Goal: Task Accomplishment & Management: Manage account settings

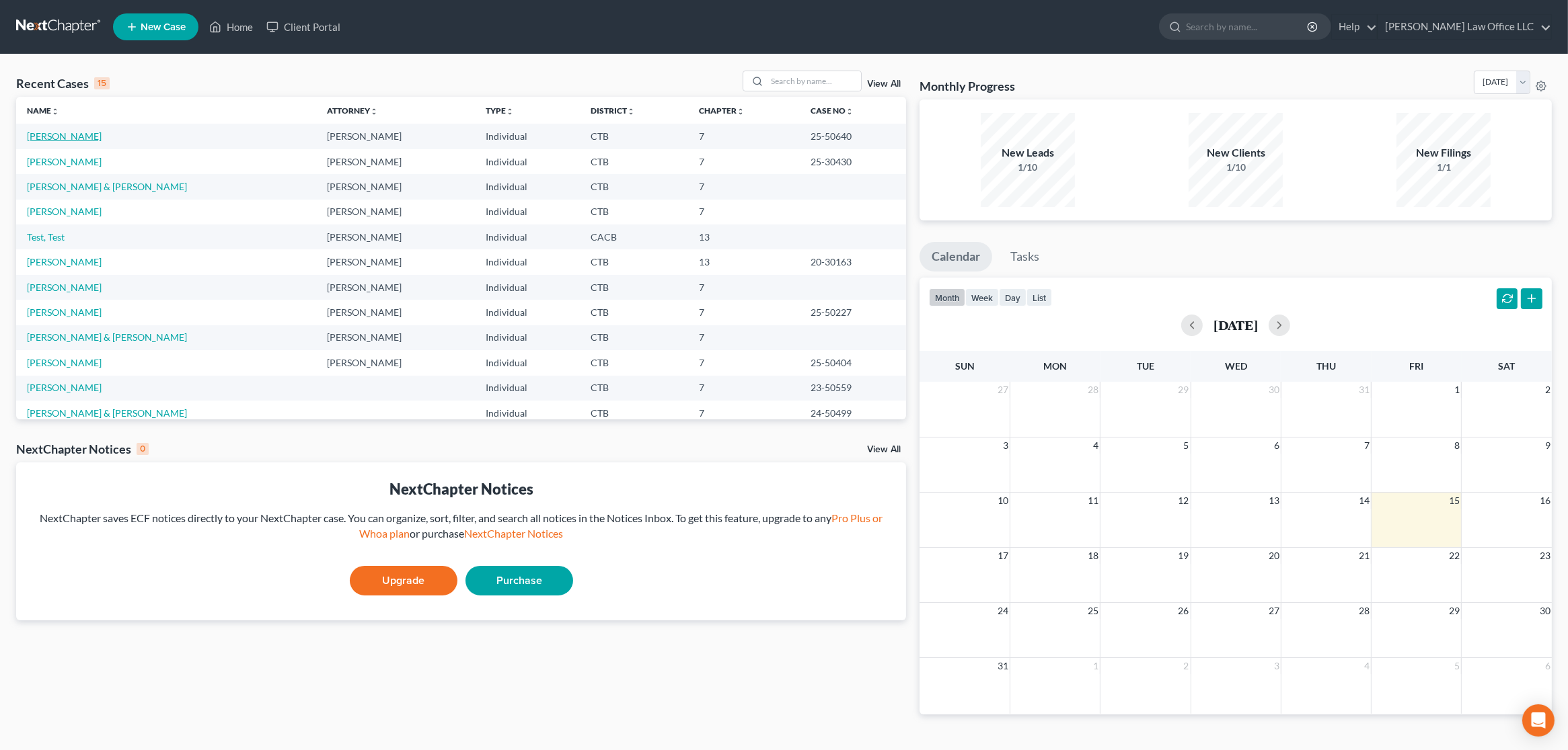
click at [82, 136] on link "[PERSON_NAME]" at bounding box center [64, 135] width 74 height 11
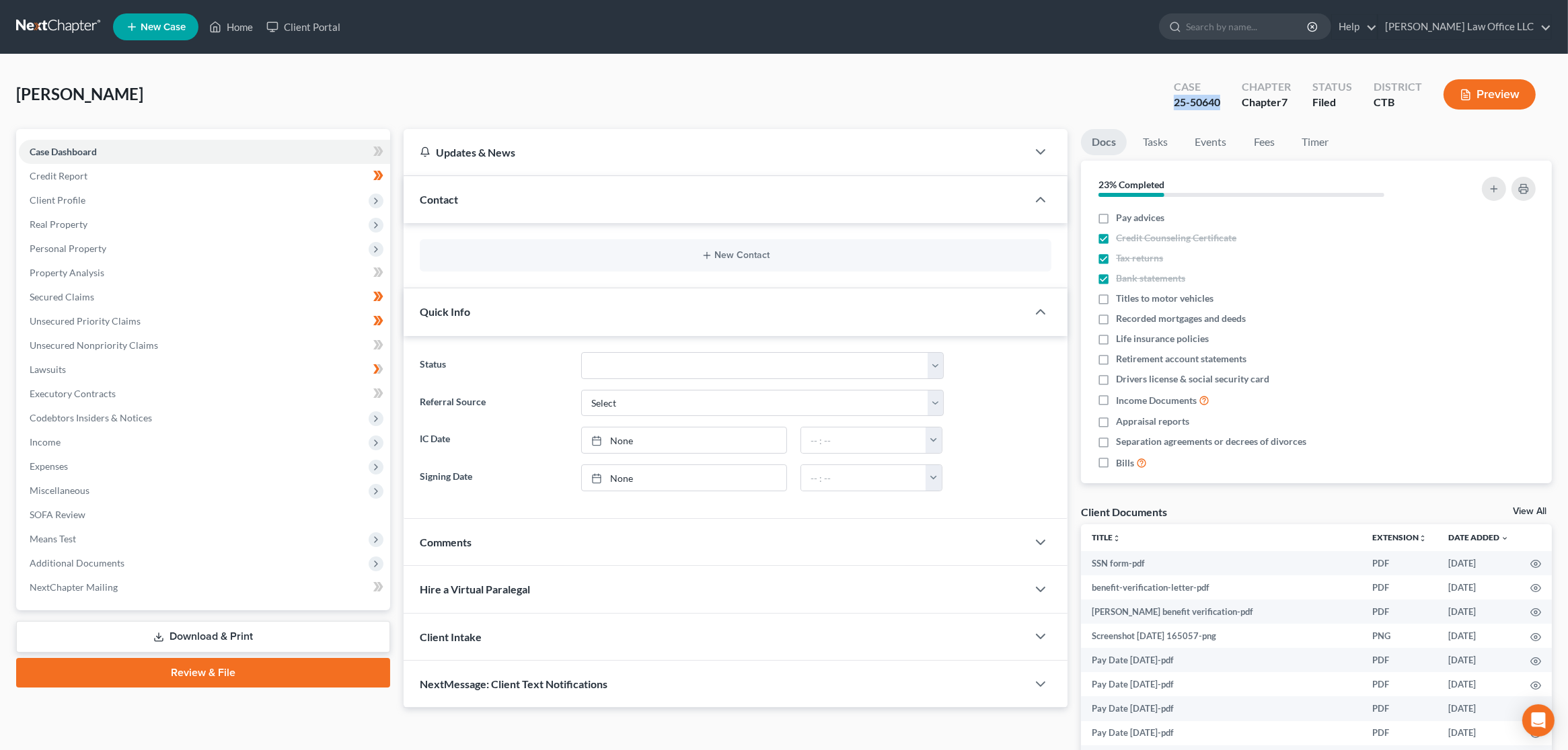
drag, startPoint x: 1222, startPoint y: 103, endPoint x: 1176, endPoint y: 104, distance: 46.0
click at [1176, 104] on div "Case 25-50640" at bounding box center [1196, 95] width 68 height 39
copy div "25-50640"
click at [73, 23] on link at bounding box center [60, 27] width 86 height 25
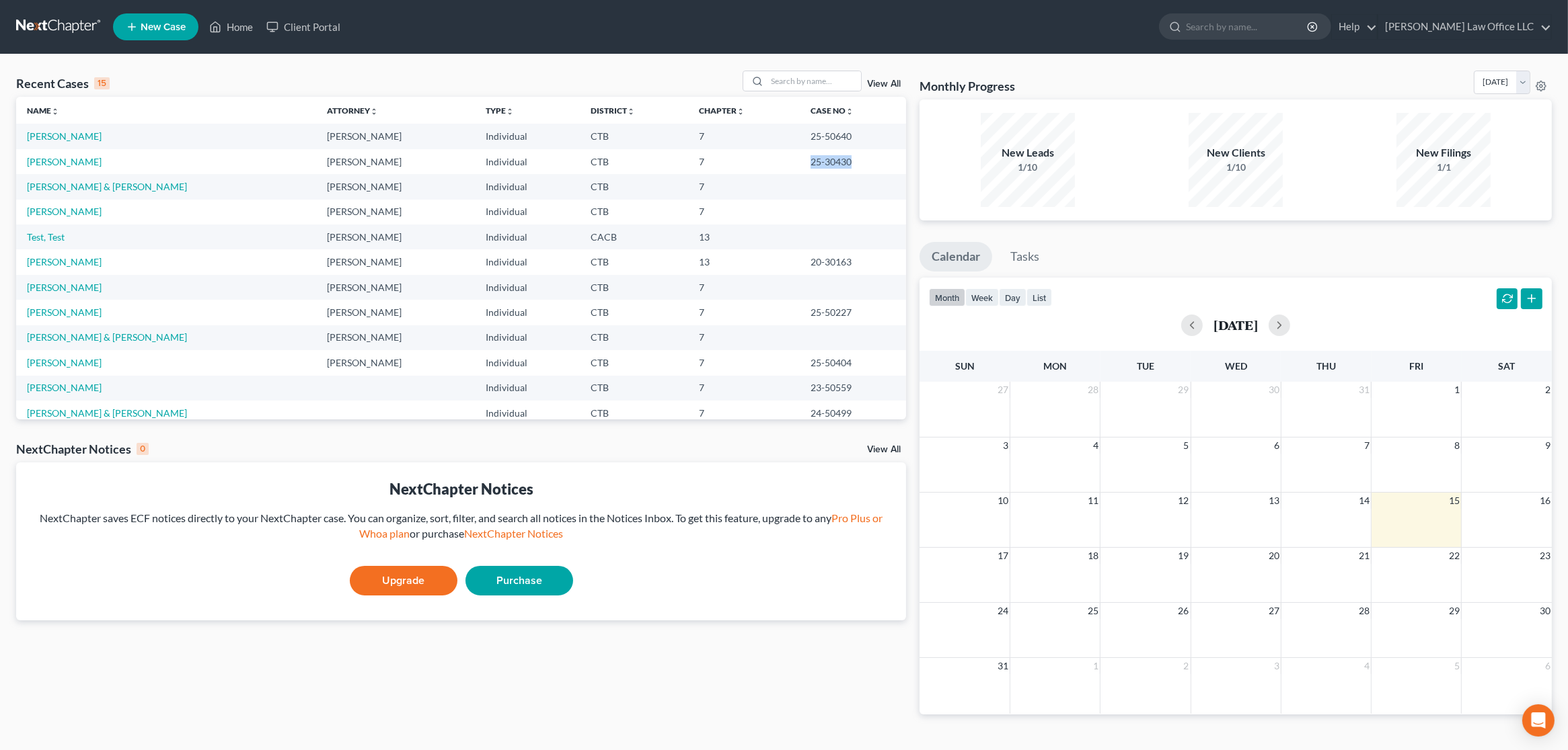
drag, startPoint x: 840, startPoint y: 161, endPoint x: 787, endPoint y: 167, distance: 53.3
click at [800, 167] on td "25-30430" at bounding box center [853, 161] width 107 height 25
copy td "25-30430"
click at [1510, 17] on link "[PERSON_NAME] Law Office LLC" at bounding box center [1465, 27] width 173 height 25
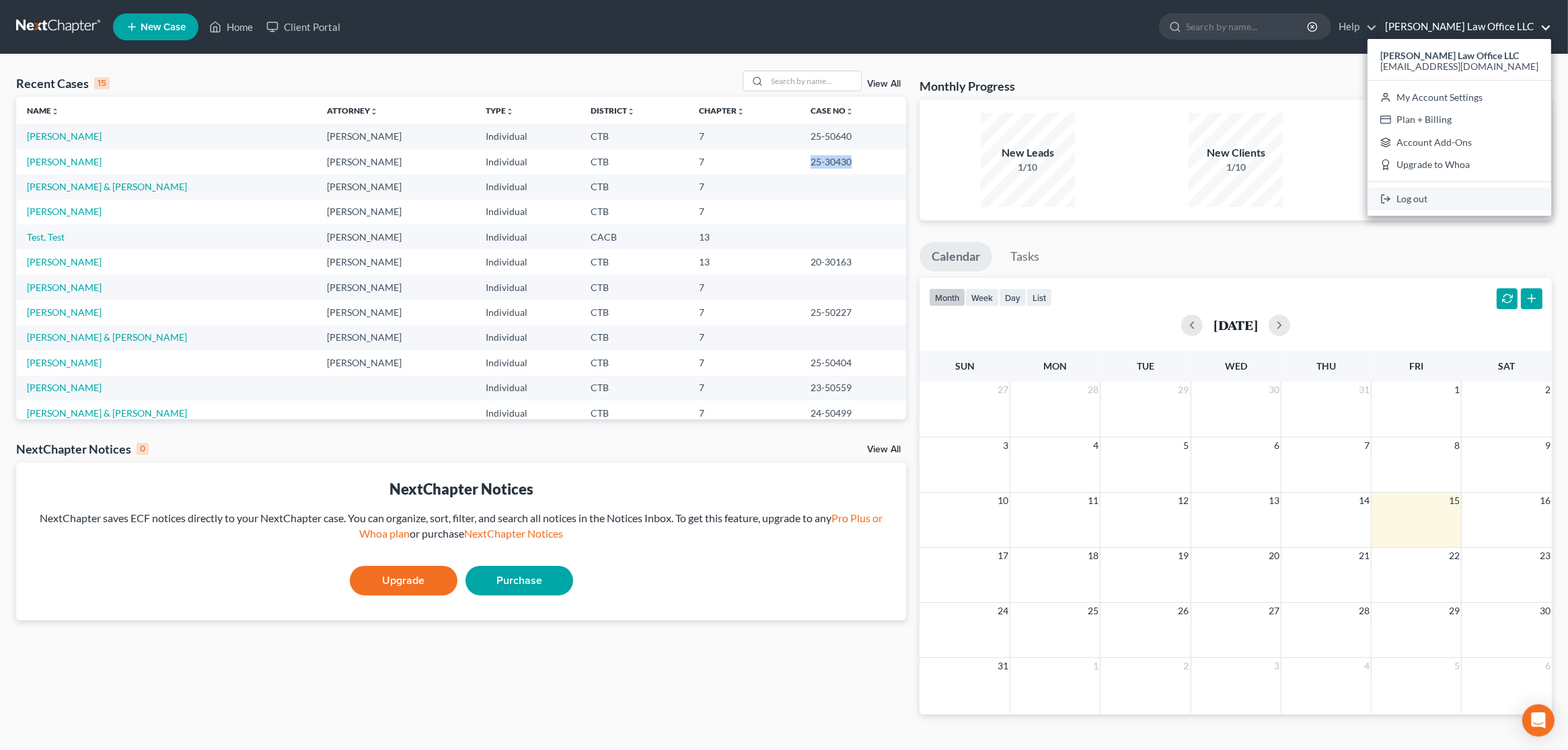
click at [1459, 202] on link "Log out" at bounding box center [1459, 199] width 184 height 23
